Goal: Obtain resource: Obtain resource

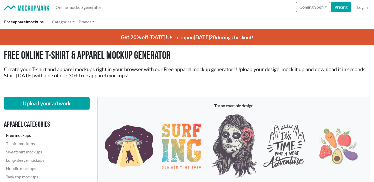
click at [34, 8] on img at bounding box center [26, 7] width 45 height 5
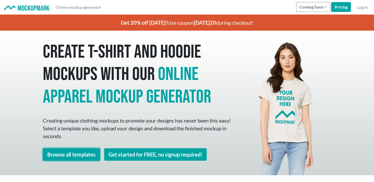
click at [89, 153] on link "Browse all templates" at bounding box center [71, 154] width 57 height 12
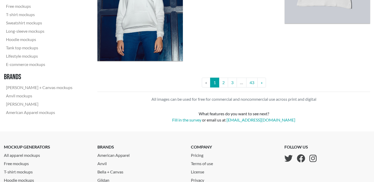
scroll to position [1072, 0]
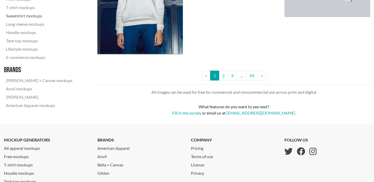
click at [35, 14] on link "Sweatshirt mockups" at bounding box center [39, 16] width 71 height 8
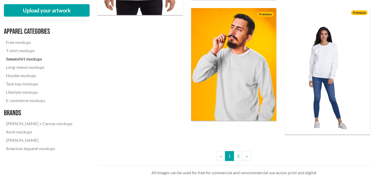
scroll to position [1101, 0]
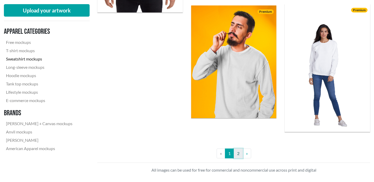
click at [240, 155] on link "2" at bounding box center [238, 154] width 9 height 10
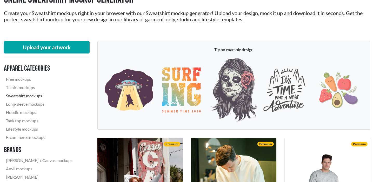
scroll to position [50, 0]
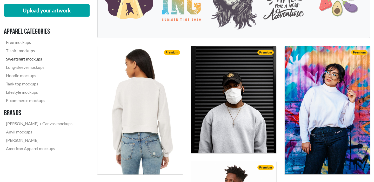
scroll to position [124, 0]
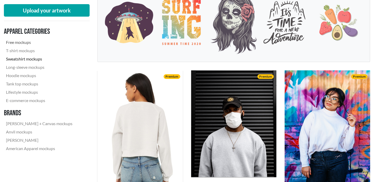
click at [24, 43] on link "Free mockups" at bounding box center [39, 42] width 71 height 8
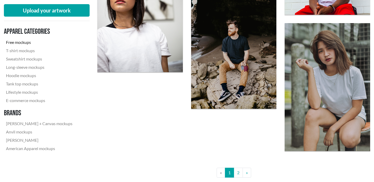
scroll to position [998, 0]
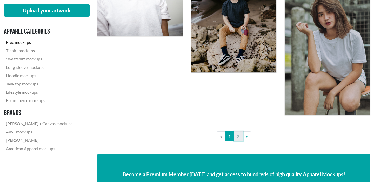
click at [236, 136] on link "2" at bounding box center [238, 136] width 9 height 10
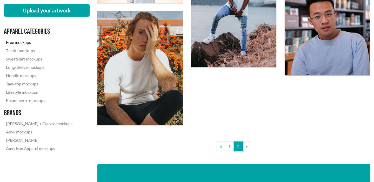
scroll to position [501, 0]
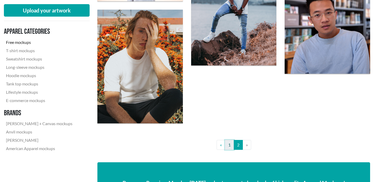
click at [230, 147] on link "1" at bounding box center [229, 145] width 9 height 10
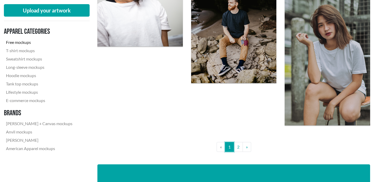
scroll to position [988, 0]
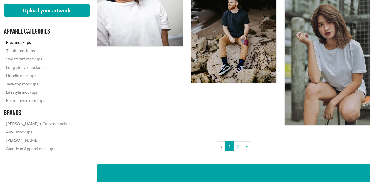
click at [26, 42] on link "Free mockups" at bounding box center [39, 42] width 71 height 8
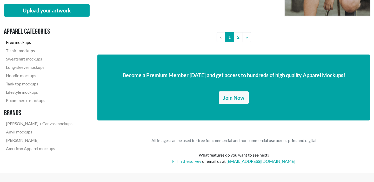
scroll to position [1094, 0]
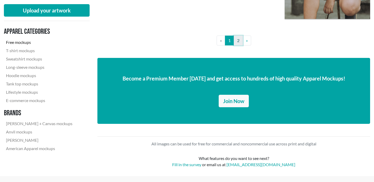
click at [240, 42] on link "2" at bounding box center [238, 41] width 9 height 10
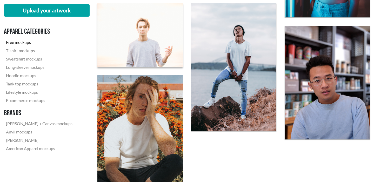
scroll to position [433, 0]
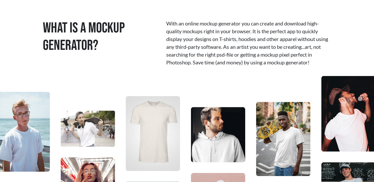
scroll to position [142, 0]
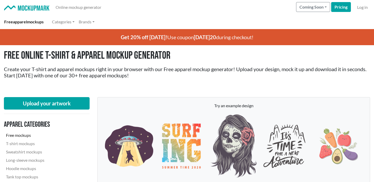
scroll to position [998, 0]
